Goal: Task Accomplishment & Management: Manage account settings

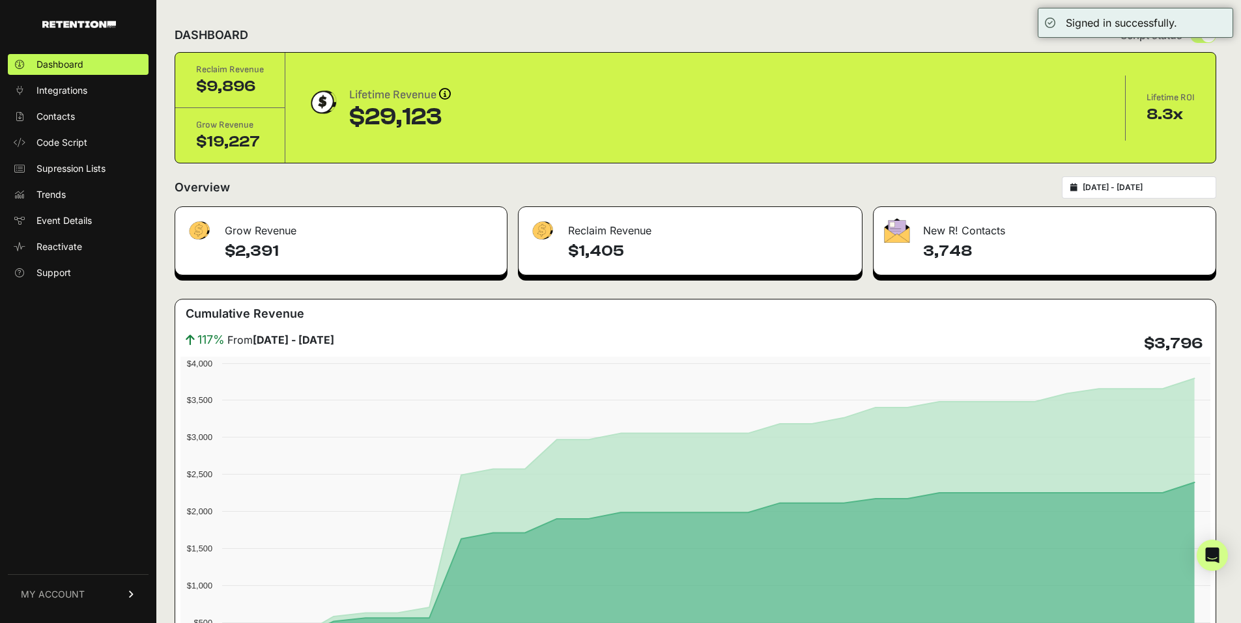
click at [92, 589] on link "MY ACCOUNT" at bounding box center [78, 594] width 141 height 40
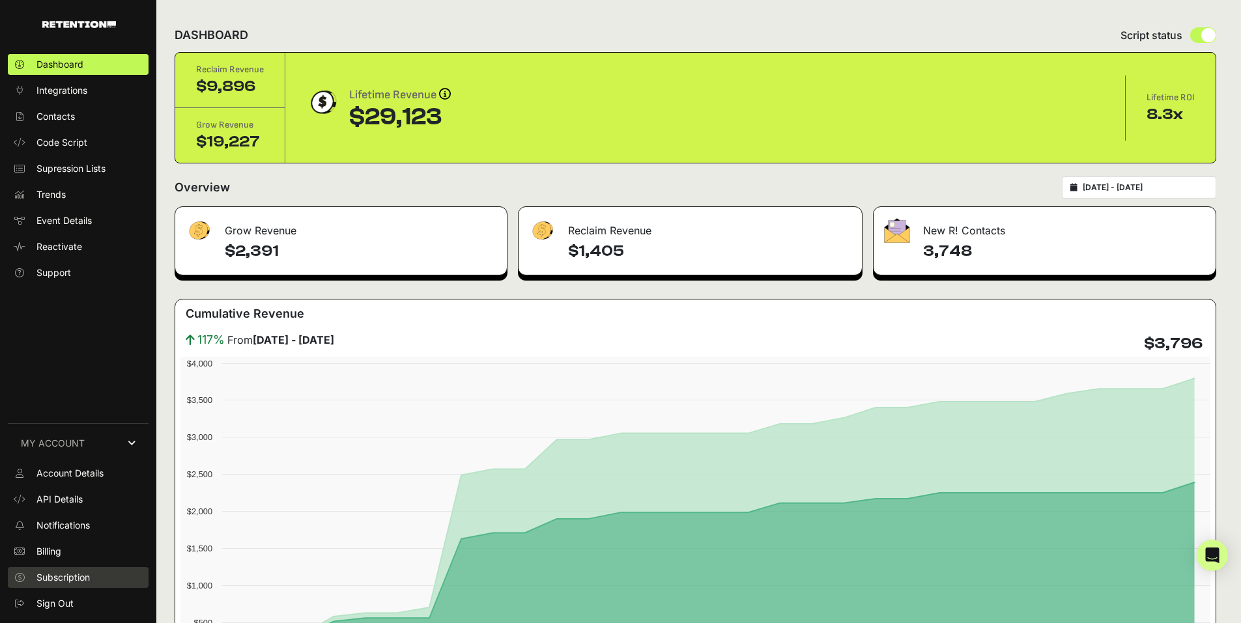
click at [75, 578] on span "Subscription" at bounding box center [62, 577] width 53 height 13
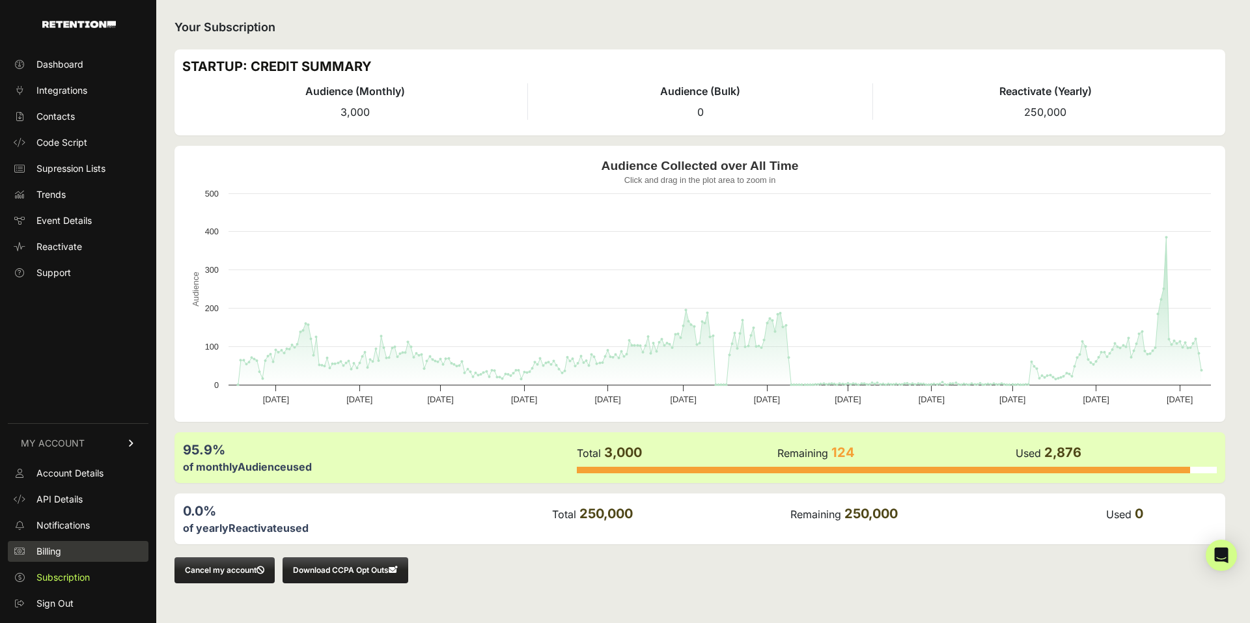
click at [52, 548] on span "Billing" at bounding box center [48, 551] width 25 height 13
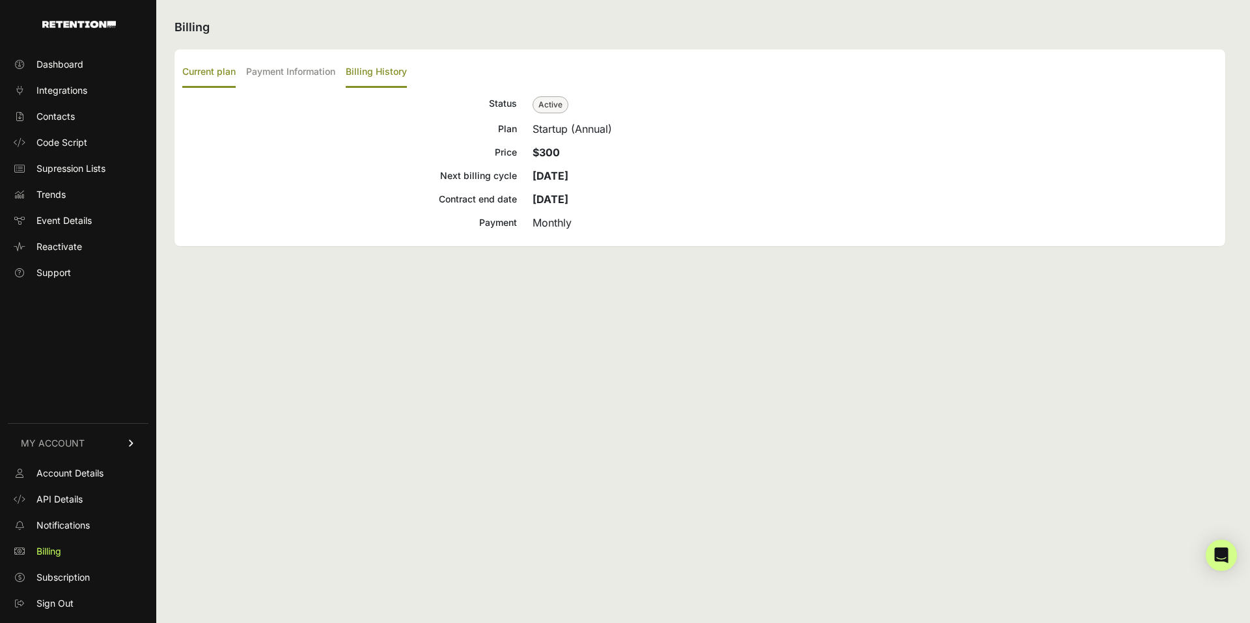
click at [369, 70] on label "Billing History" at bounding box center [376, 72] width 61 height 31
click at [0, 0] on input "Billing History" at bounding box center [0, 0] width 0 height 0
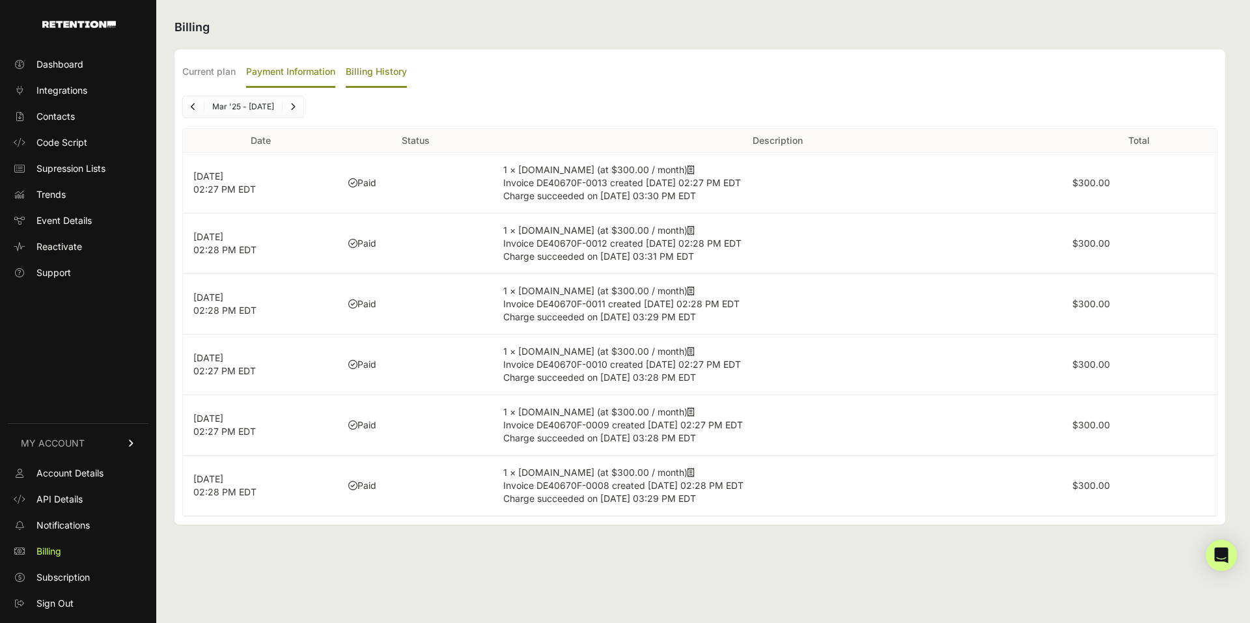
click at [297, 76] on label "Payment Information" at bounding box center [290, 72] width 89 height 31
click at [0, 0] on input "Payment Information" at bounding box center [0, 0] width 0 height 0
